Goal: Transaction & Acquisition: Subscribe to service/newsletter

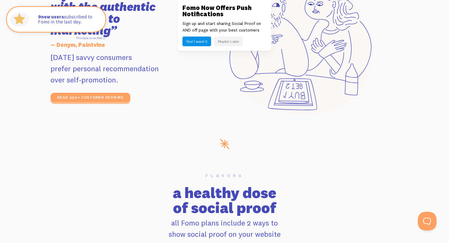
scroll to position [1108, 0]
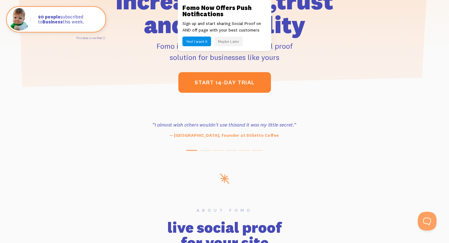
click at [215, 86] on link "start 14-day trial" at bounding box center [225, 82] width 93 height 21
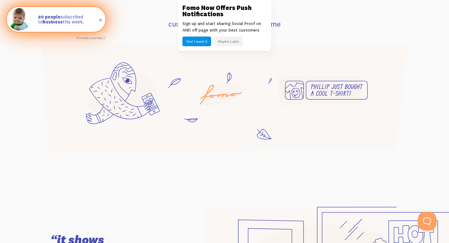
scroll to position [457, 0]
